Goal: Information Seeking & Learning: Learn about a topic

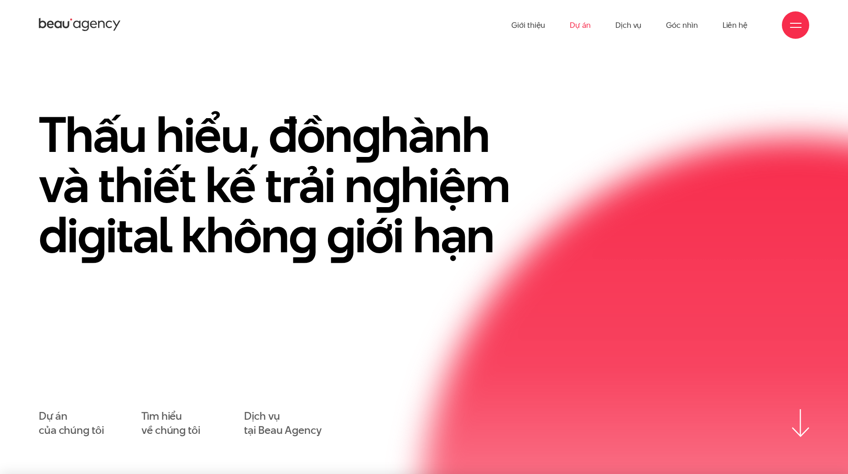
click at [591, 21] on link "Dự án" at bounding box center [580, 25] width 21 height 50
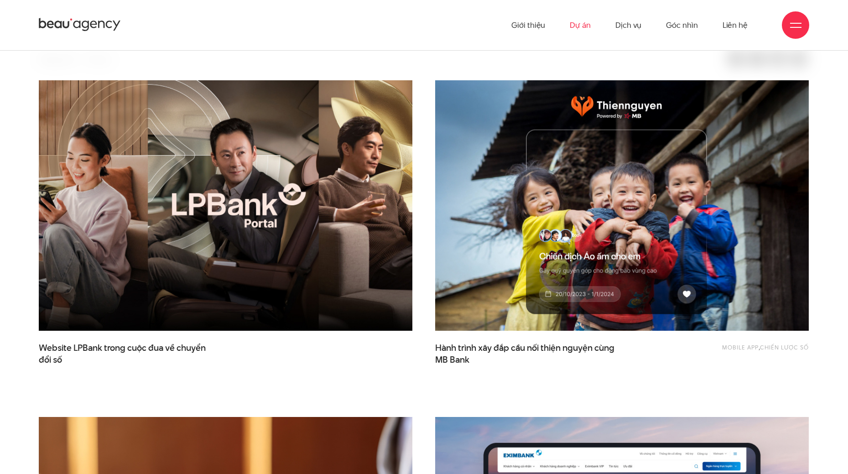
scroll to position [274, 0]
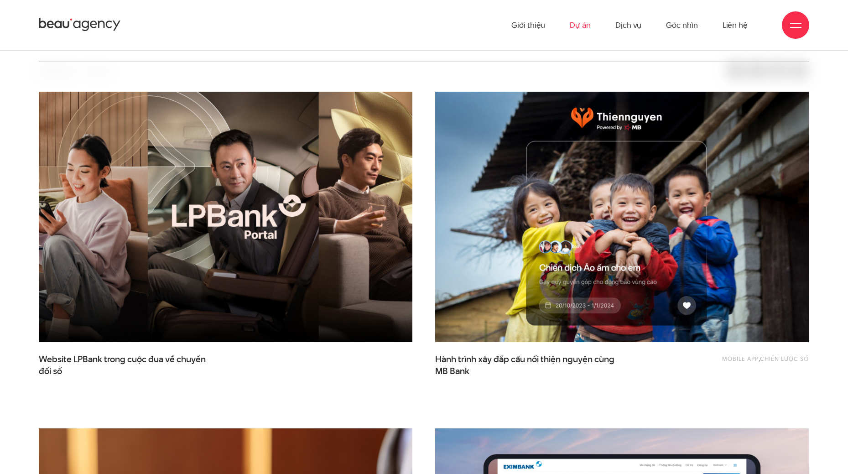
click at [297, 223] on img at bounding box center [225, 217] width 411 height 276
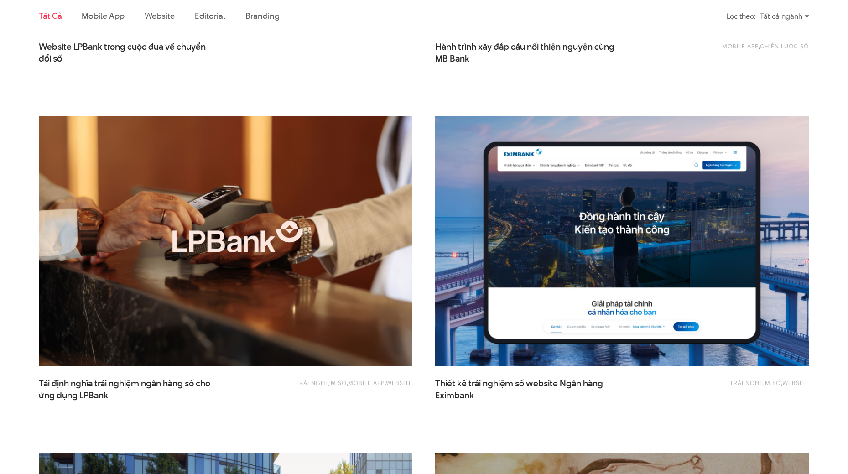
scroll to position [593, 0]
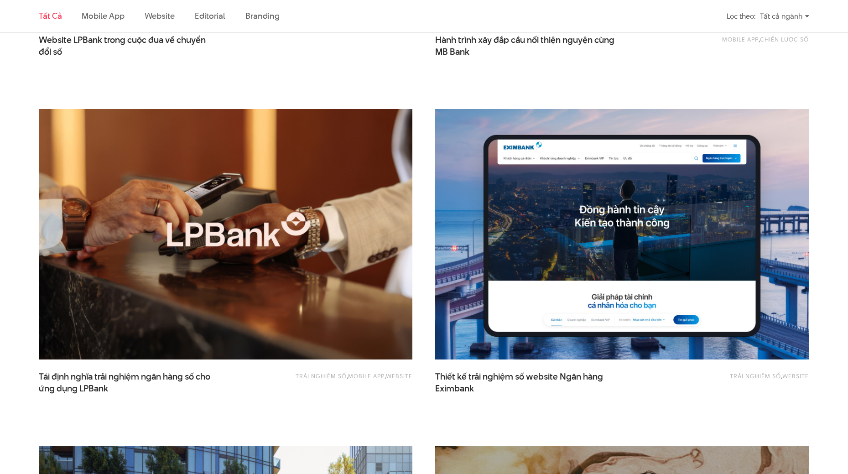
click at [323, 197] on img at bounding box center [225, 235] width 411 height 276
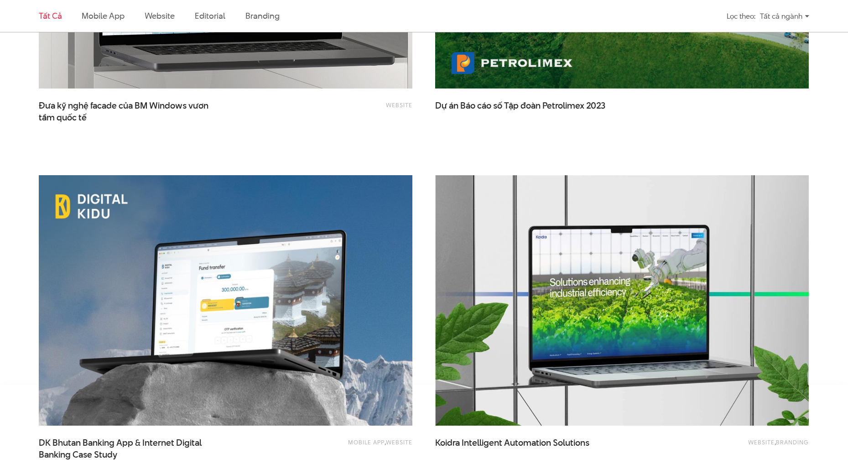
scroll to position [1917, 0]
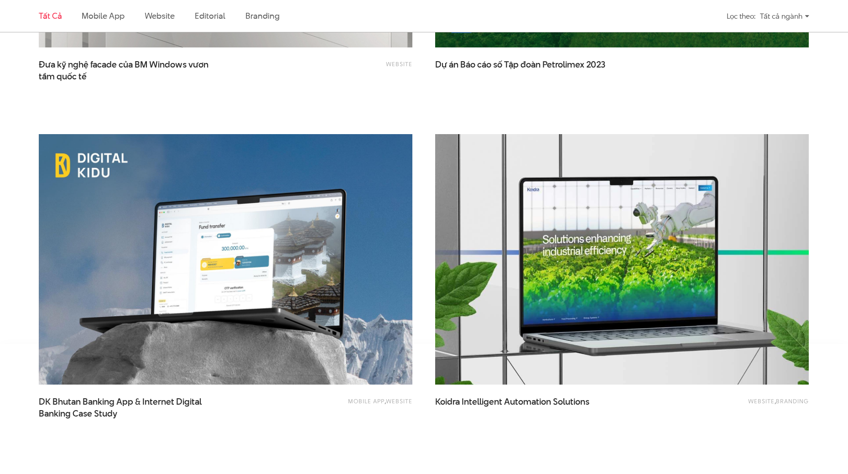
click at [520, 203] on img at bounding box center [622, 260] width 411 height 276
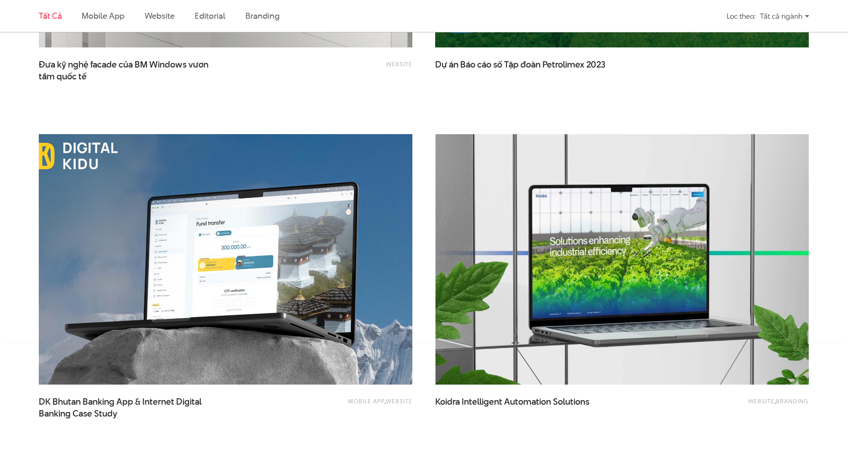
click at [169, 217] on img at bounding box center [225, 260] width 411 height 276
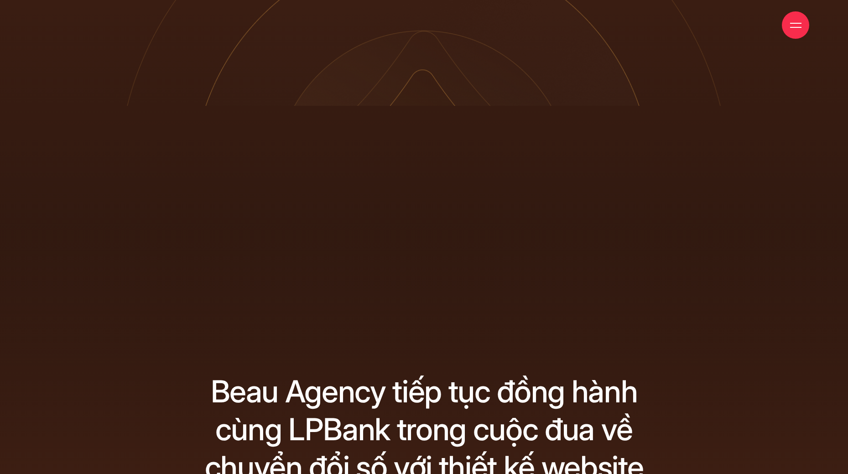
scroll to position [274, 0]
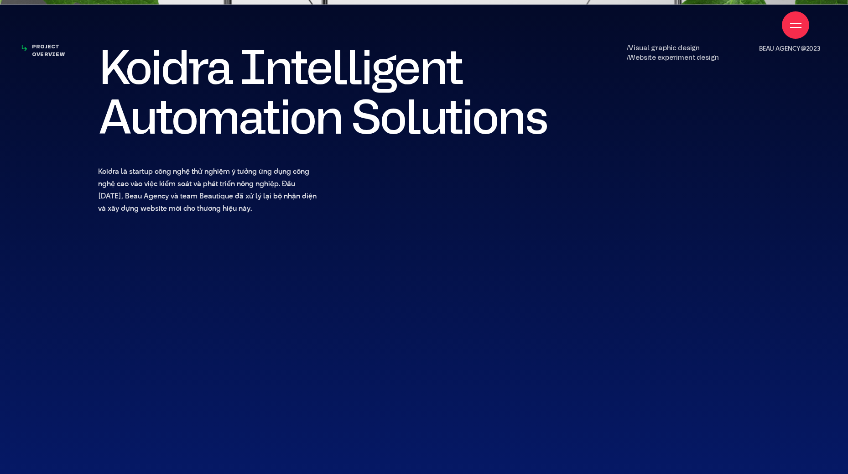
scroll to position [548, 0]
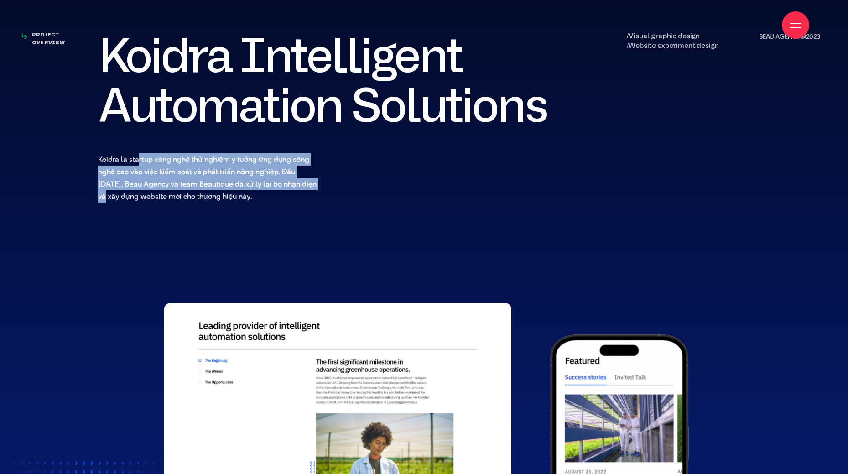
drag, startPoint x: 152, startPoint y: 164, endPoint x: 310, endPoint y: 190, distance: 160.9
click at [310, 190] on p "Koidra là startup công nghệ thử nghiệm ý tưởng ứng dụng công nghệ cao vào việc …" at bounding box center [209, 177] width 222 height 49
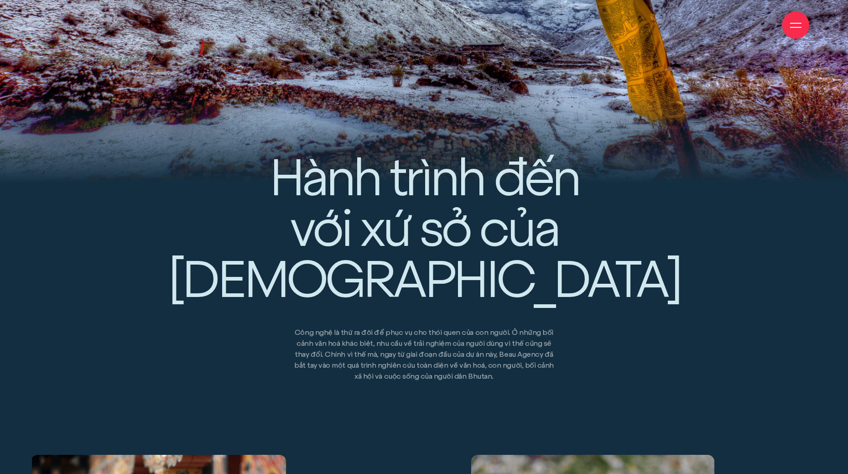
scroll to position [1095, 0]
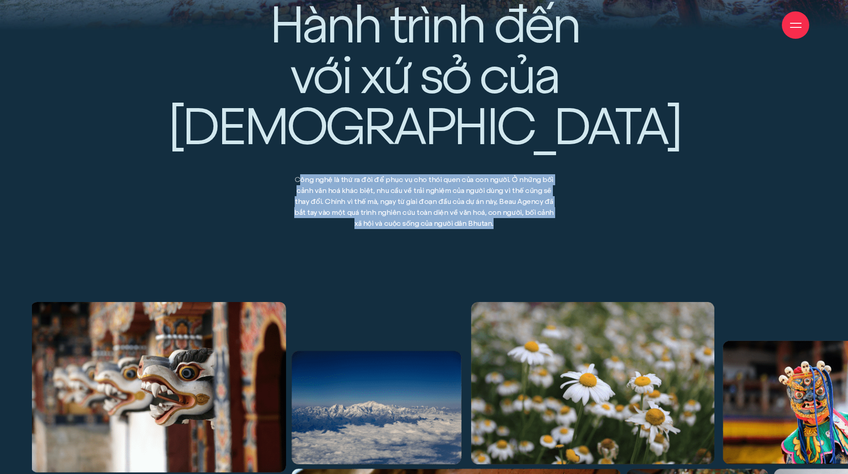
drag, startPoint x: 301, startPoint y: 112, endPoint x: 513, endPoint y: 158, distance: 216.7
click at [513, 174] on p "Công nghệ là thứ ra đời để phục vụ cho thói quen của con người. Ở những bối cản…" at bounding box center [424, 201] width 261 height 55
click at [534, 168] on div "Hành trình đến với xứ sở của [DEMOGRAPHIC_DATA] Công nghệ là thứ ra đời để phục…" at bounding box center [424, 138] width 527 height 217
